Goal: Task Accomplishment & Management: Use online tool/utility

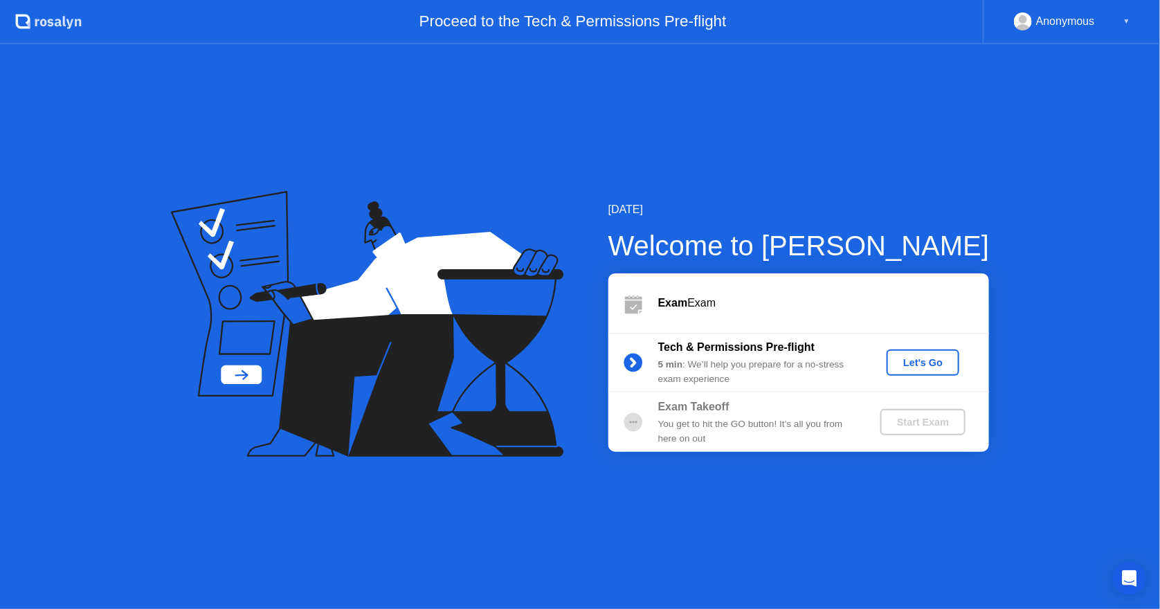
click at [712, 504] on div "[DATE] Welcome to [PERSON_NAME] Exam Exam Tech & Permissions Pre-flight 5 min :…" at bounding box center [580, 326] width 1160 height 565
click at [639, 421] on circle at bounding box center [633, 422] width 19 height 19
click at [947, 365] on div "Let's Go" at bounding box center [923, 362] width 62 height 11
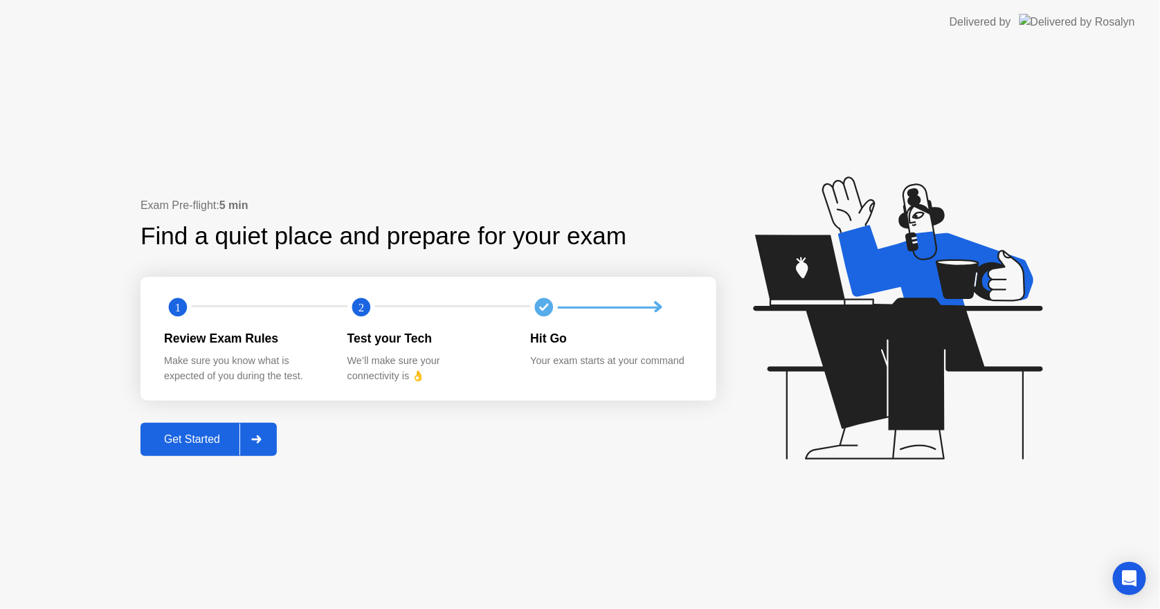
click at [226, 436] on div "Get Started" at bounding box center [192, 439] width 95 height 12
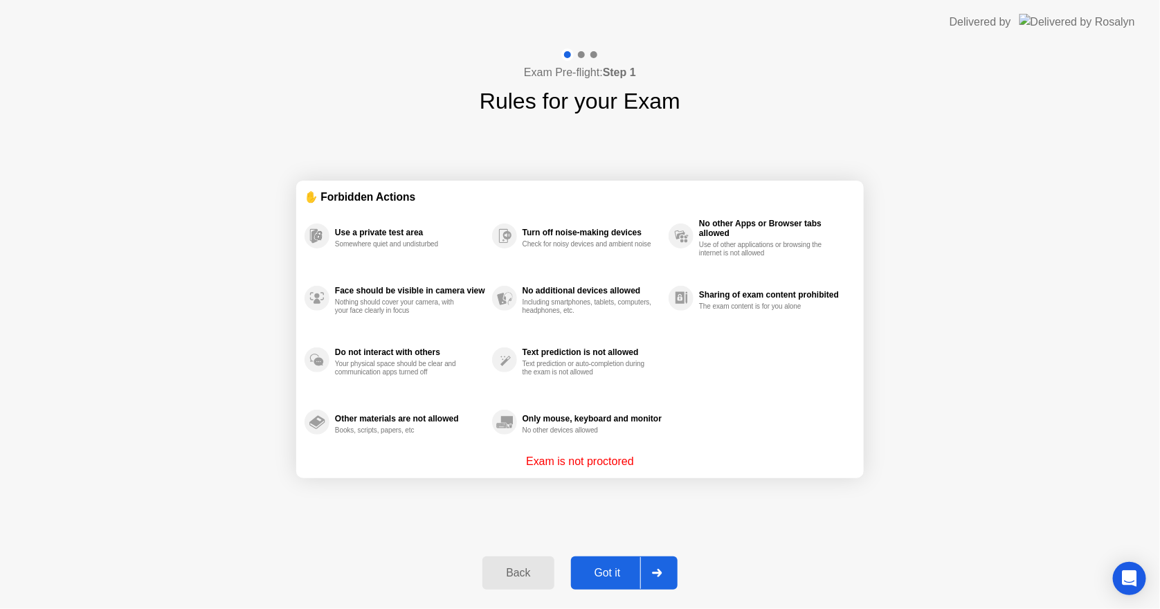
click at [606, 567] on div "Got it" at bounding box center [607, 573] width 65 height 12
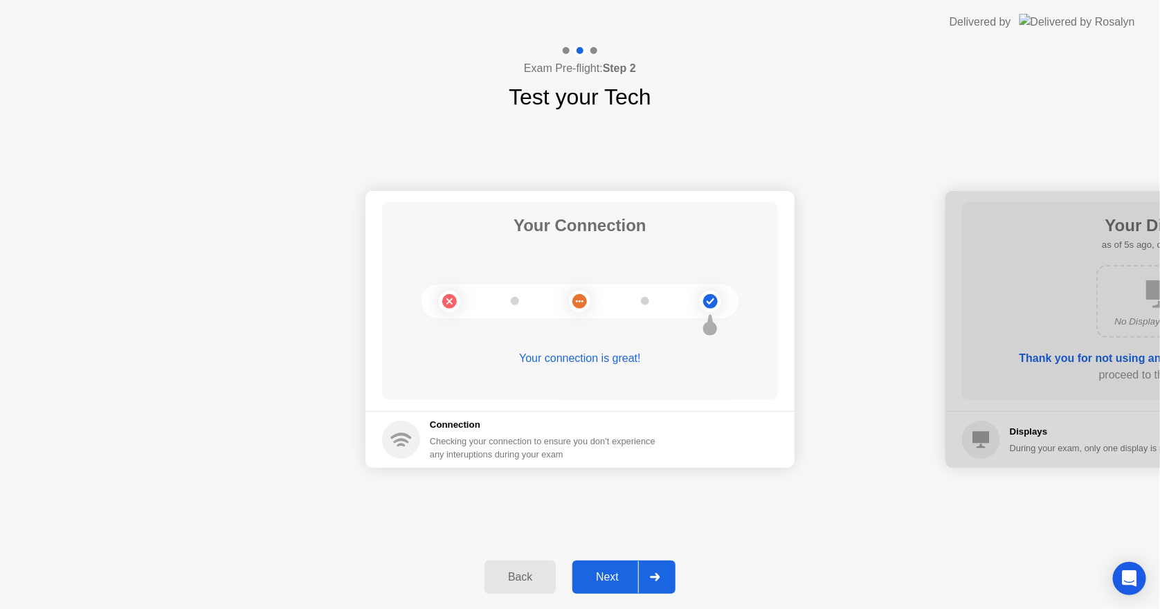
click at [604, 572] on div "Next" at bounding box center [607, 577] width 62 height 12
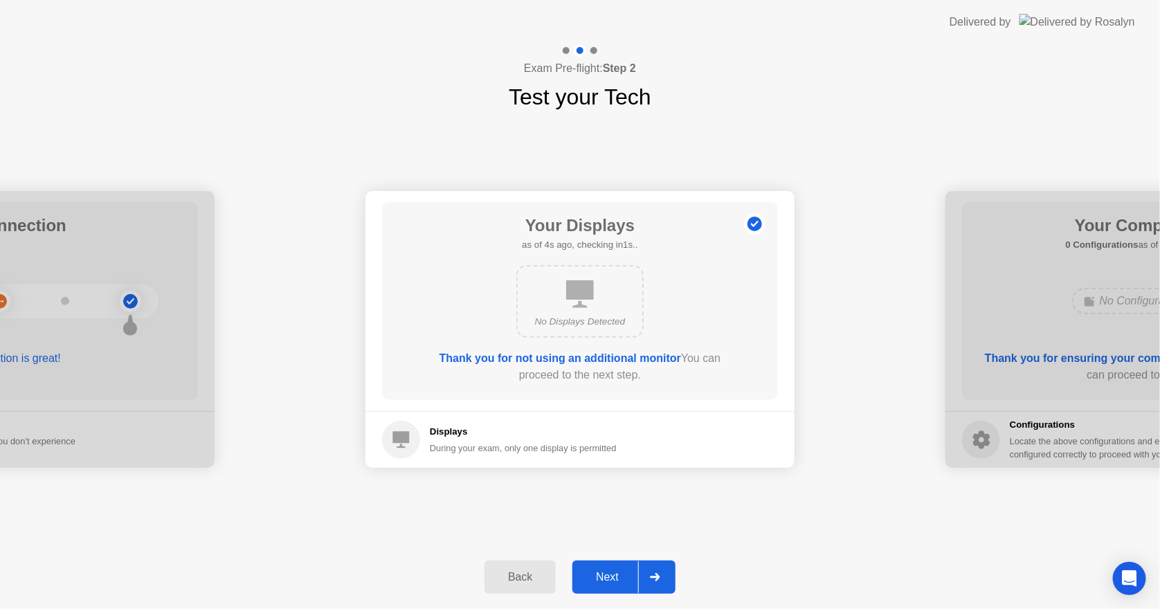
click at [572, 561] on button "Next" at bounding box center [623, 577] width 103 height 33
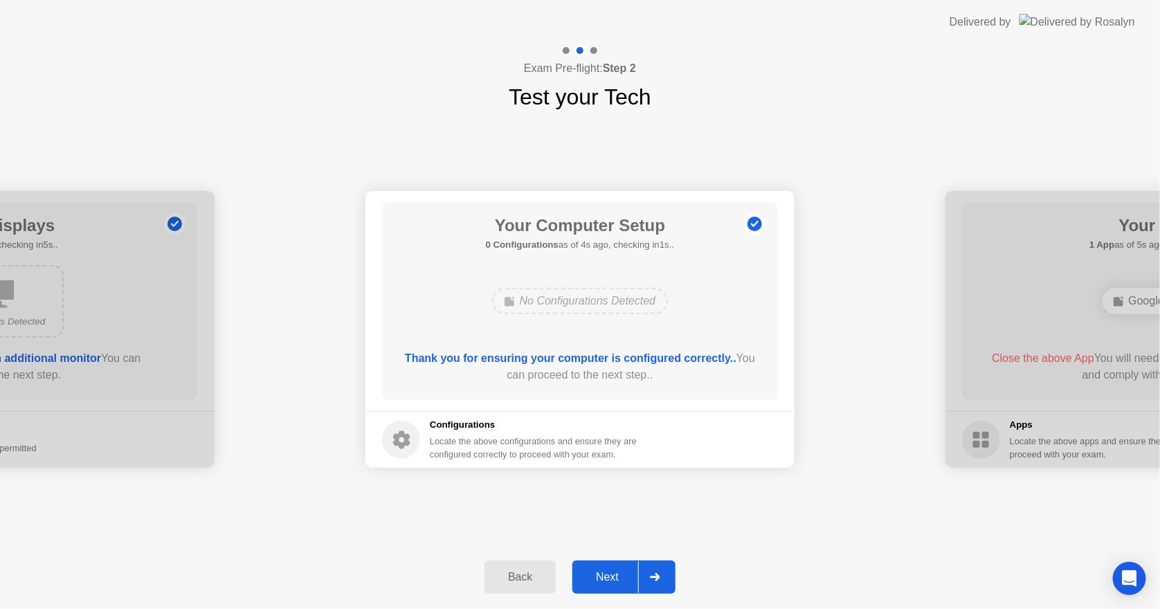
click at [606, 571] on div "Next" at bounding box center [607, 577] width 62 height 12
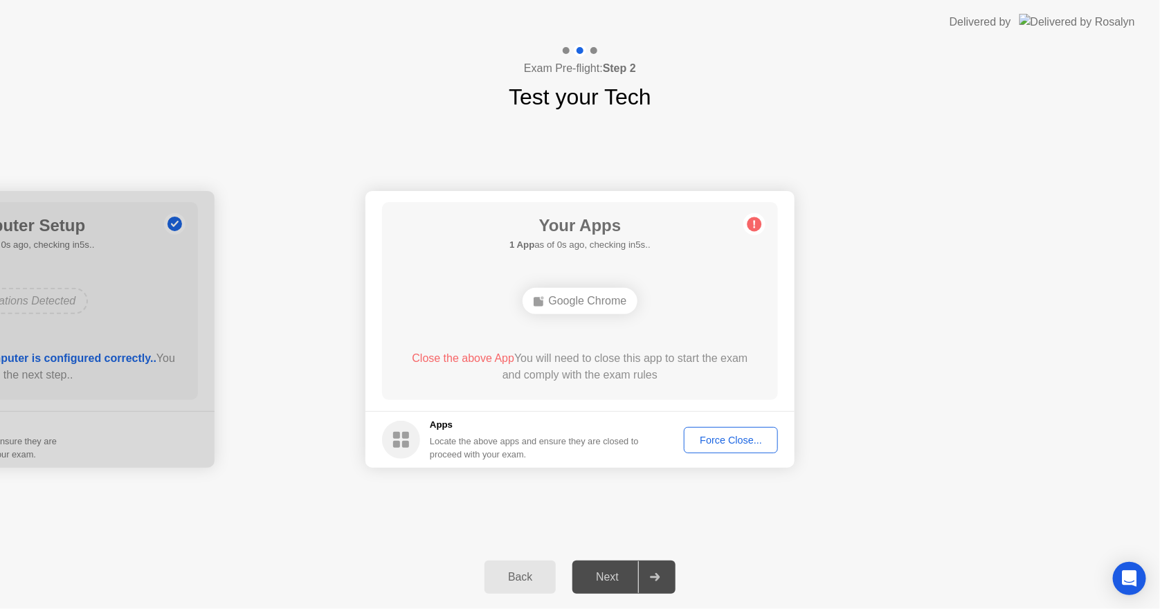
click at [675, 276] on div "Your Apps 1 App as of 0s ago, checking in5s.. Google Chrome Close the above App…" at bounding box center [580, 301] width 396 height 198
click at [713, 436] on div "Force Close..." at bounding box center [731, 440] width 84 height 11
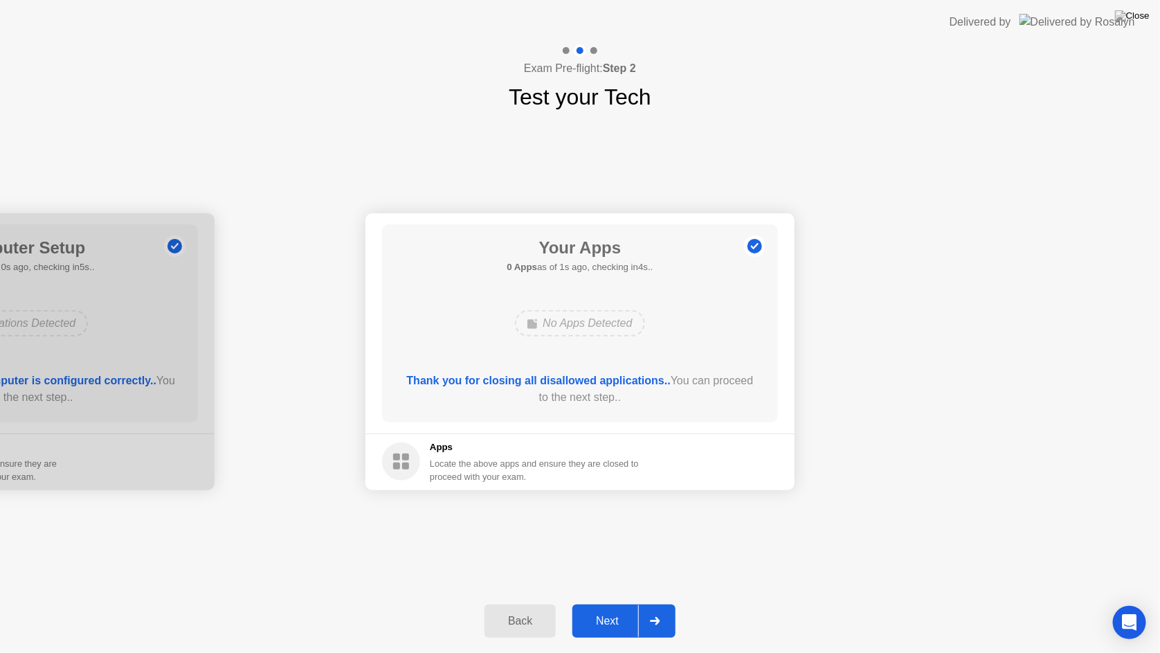
click at [610, 608] on div "Next" at bounding box center [607, 621] width 62 height 12
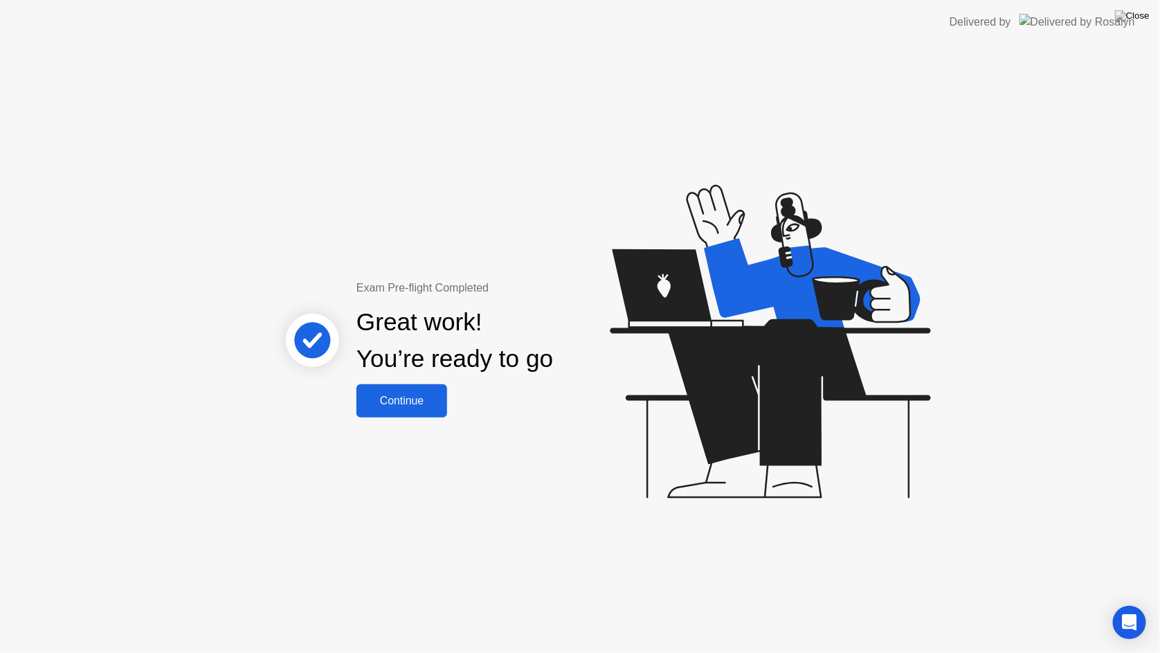
click at [394, 396] on div "Continue" at bounding box center [402, 400] width 82 height 12
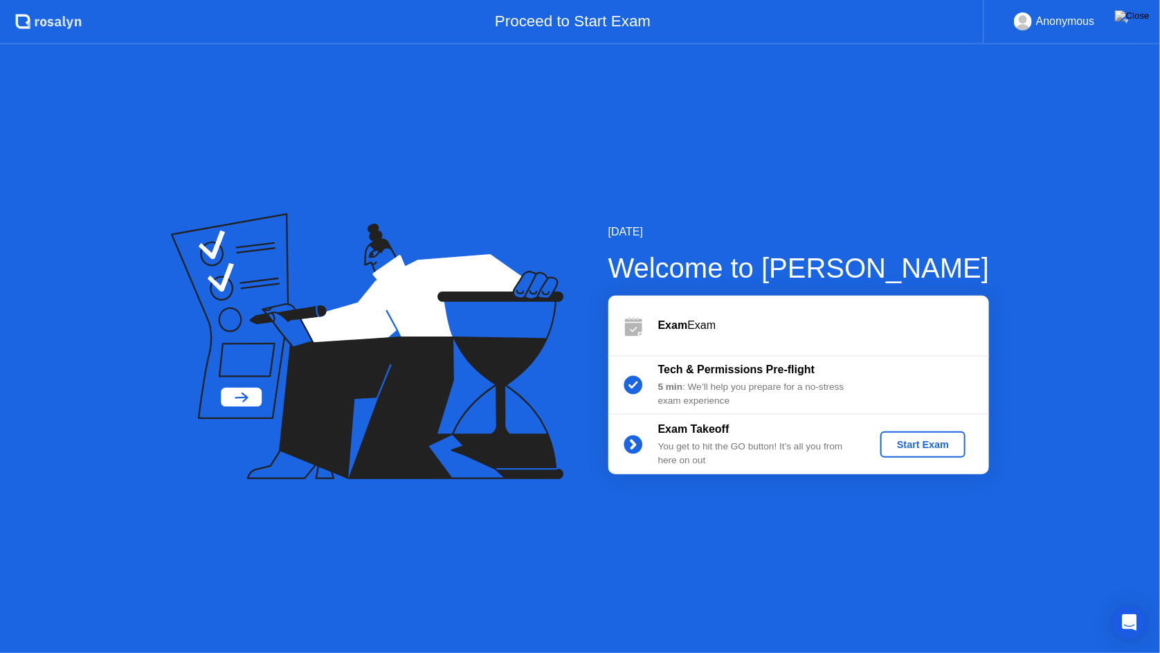
click at [934, 445] on div "Start Exam" at bounding box center [923, 444] width 74 height 11
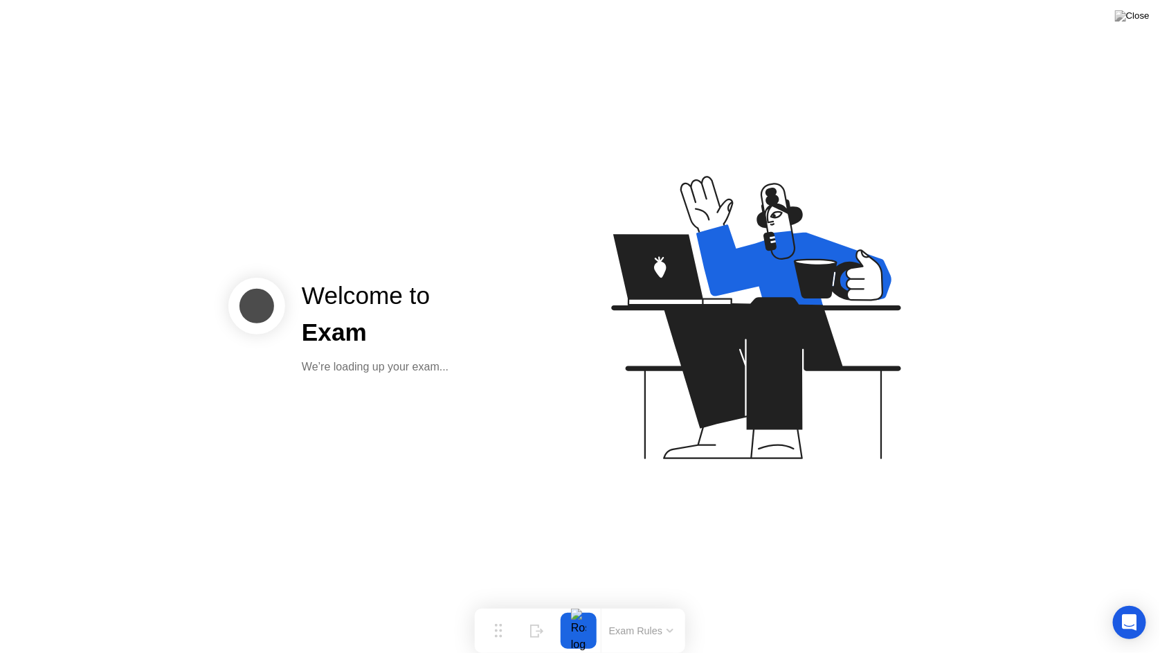
click at [825, 345] on icon at bounding box center [755, 317] width 289 height 283
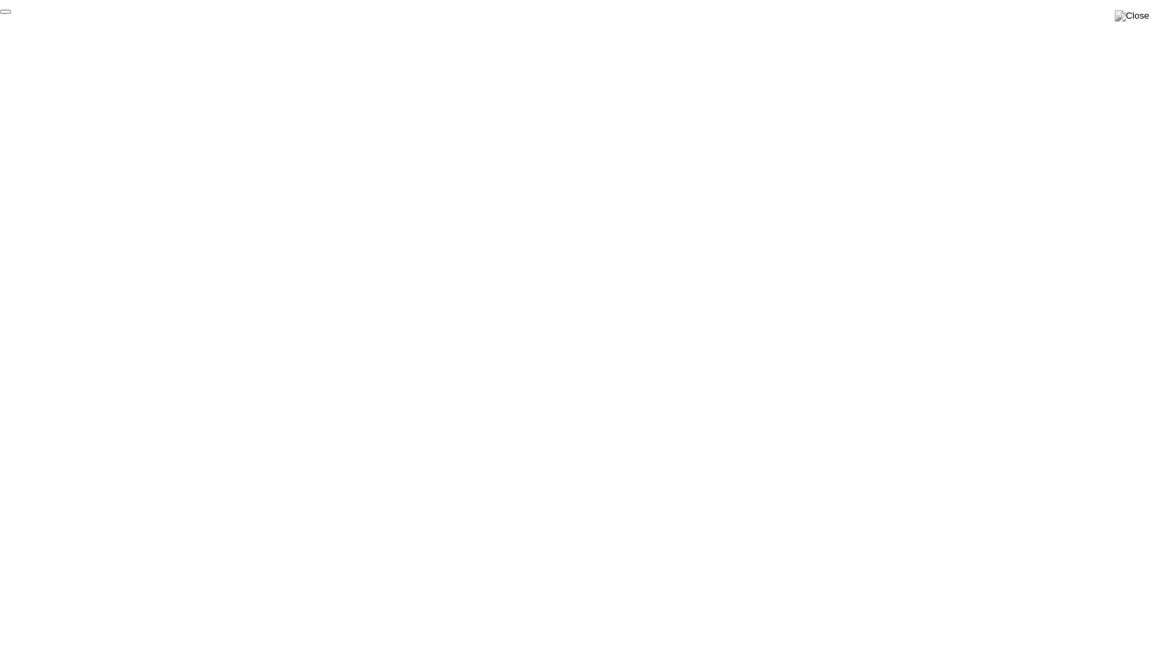
click div "End Proctoring Session"
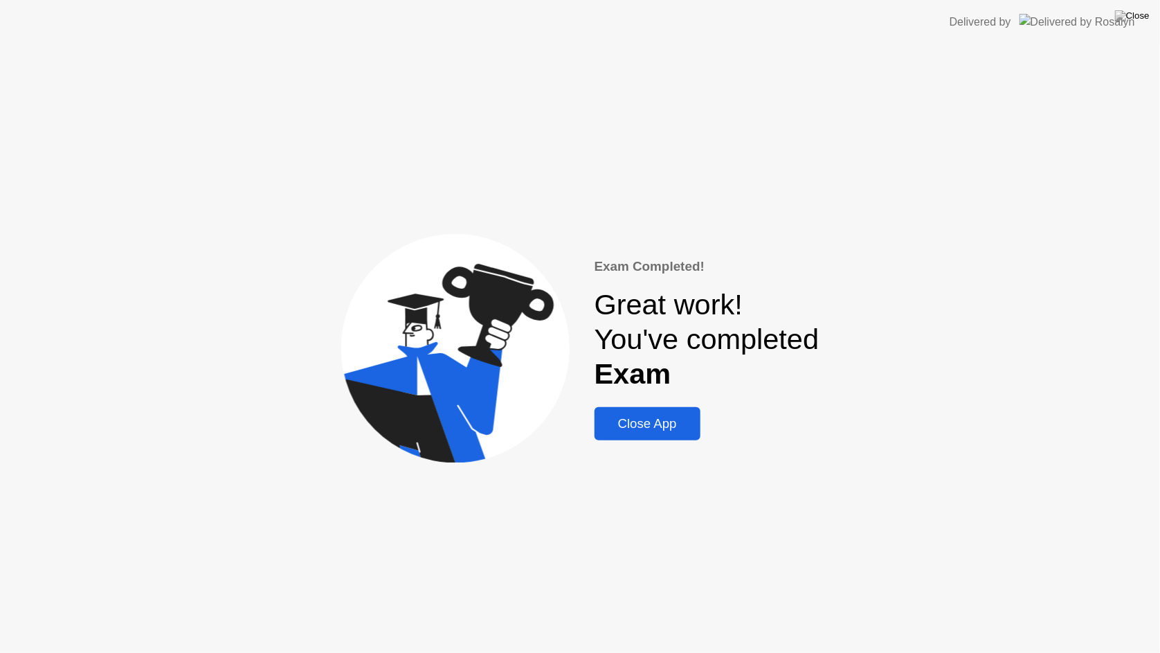
click at [639, 421] on div "Close App" at bounding box center [648, 423] width 98 height 15
